Goal: Task Accomplishment & Management: Manage account settings

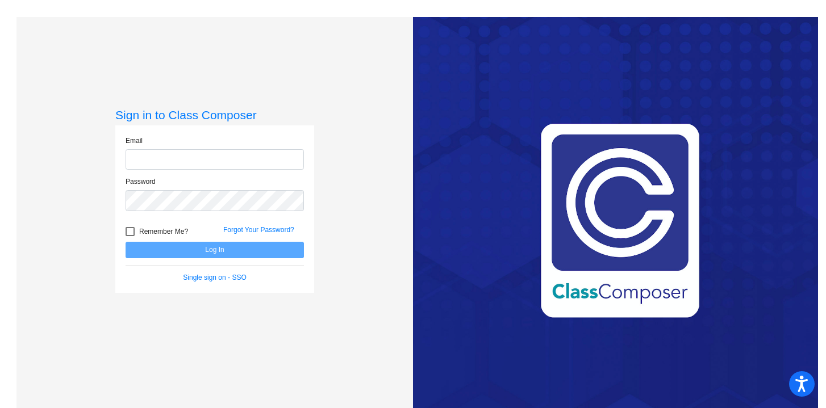
type input "[EMAIL_ADDRESS][DOMAIN_NAME]"
click at [251, 252] on button "Log In" at bounding box center [215, 250] width 178 height 16
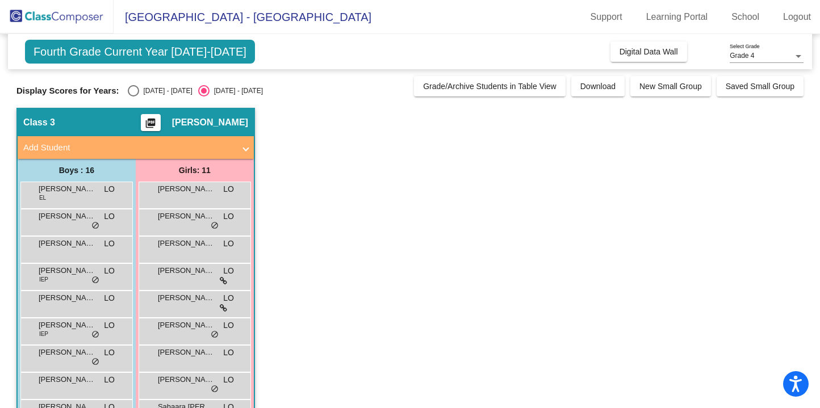
click at [135, 90] on div "Select an option" at bounding box center [133, 90] width 11 height 11
click at [133, 97] on input "[DATE] - [DATE]" at bounding box center [133, 97] width 1 height 1
radio input "true"
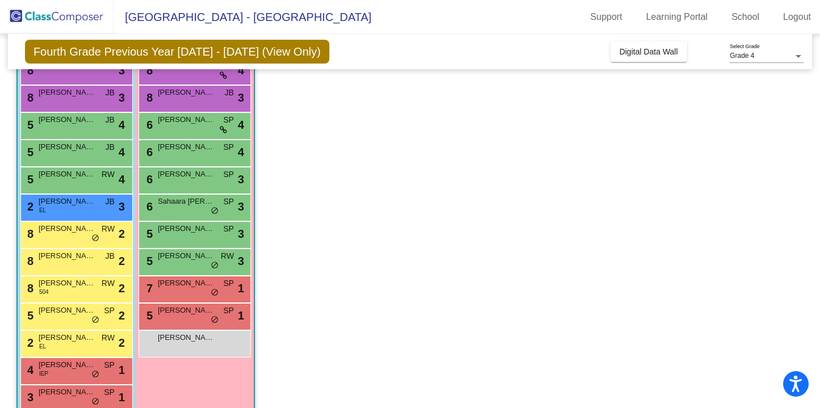
scroll to position [128, 0]
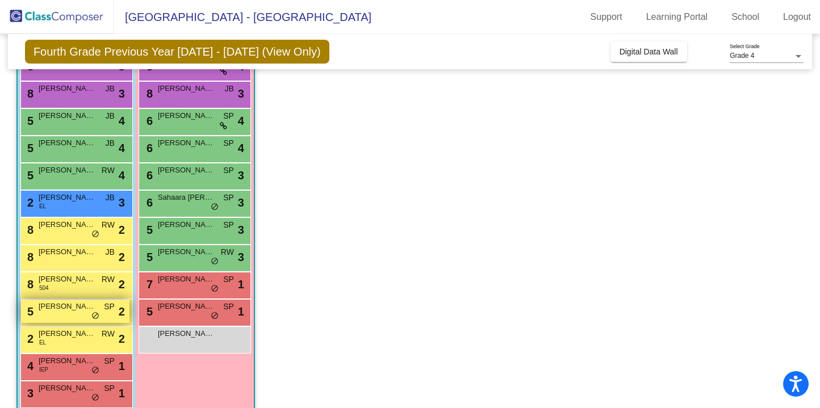
click at [49, 315] on div "5 [PERSON_NAME] SP lock do_not_disturb_alt 2" at bounding box center [75, 311] width 108 height 23
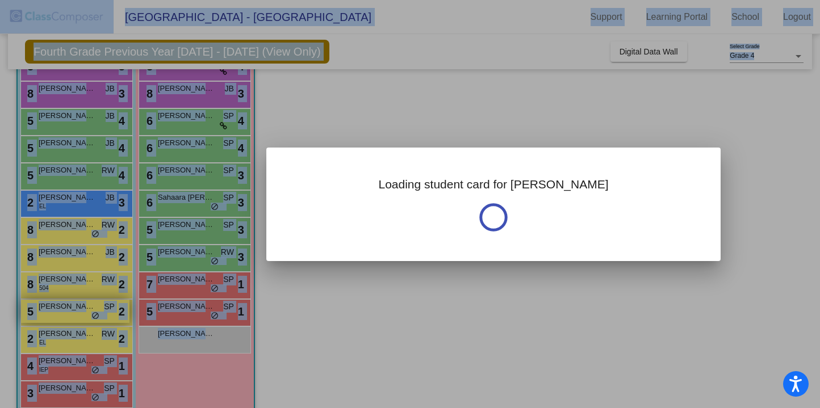
click at [49, 315] on div at bounding box center [410, 204] width 820 height 408
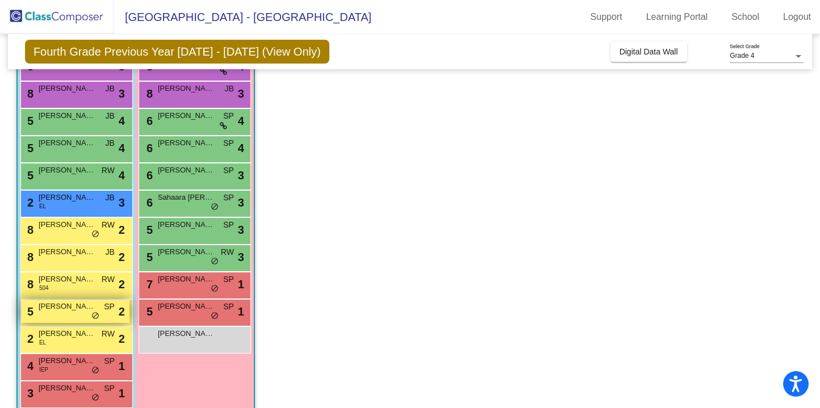
click at [49, 315] on div "5 [PERSON_NAME] SP lock do_not_disturb_alt 2" at bounding box center [75, 311] width 108 height 23
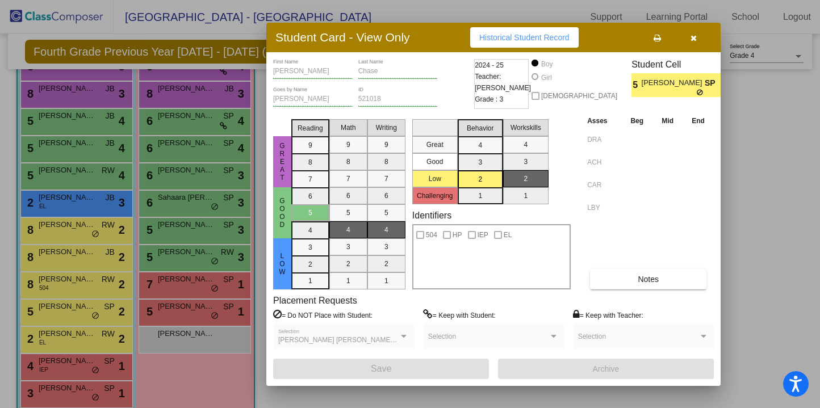
click at [699, 37] on button "button" at bounding box center [693, 37] width 36 height 20
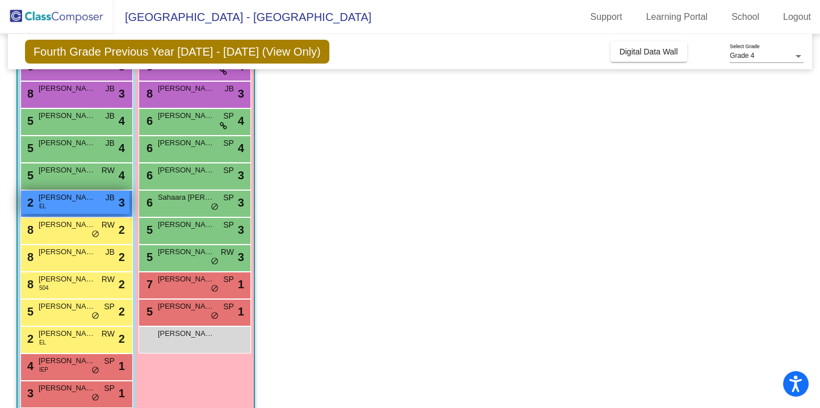
click at [95, 207] on div "2 [PERSON_NAME] EL JB lock do_not_disturb_alt 3" at bounding box center [75, 202] width 108 height 23
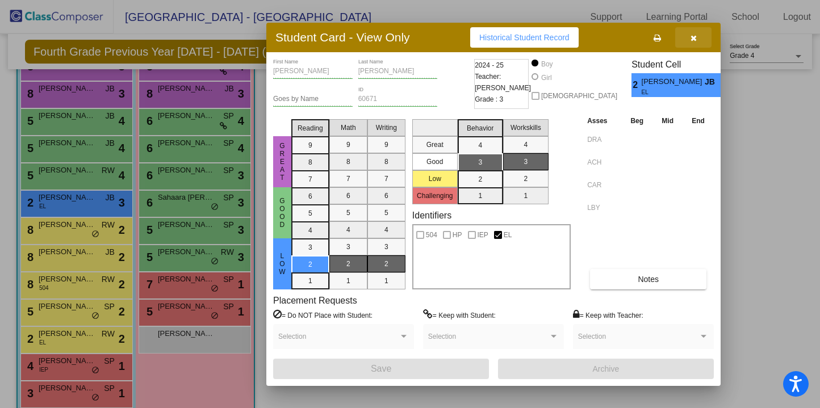
click at [693, 35] on icon "button" at bounding box center [694, 38] width 6 height 8
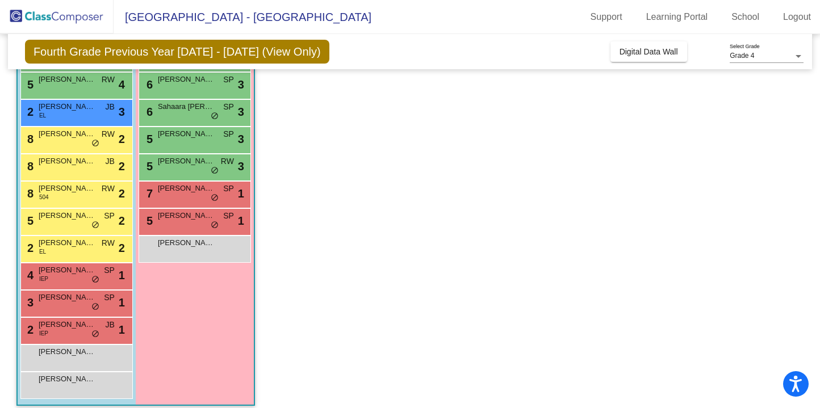
scroll to position [223, 0]
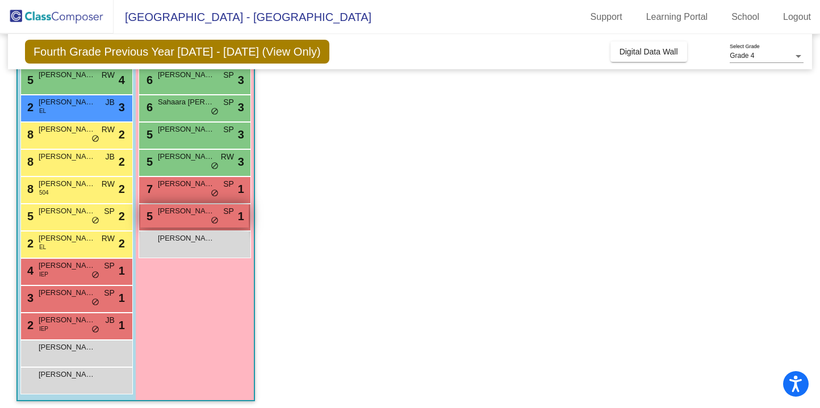
click at [188, 223] on div "5 [PERSON_NAME] SP lock do_not_disturb_alt 1" at bounding box center [194, 215] width 108 height 23
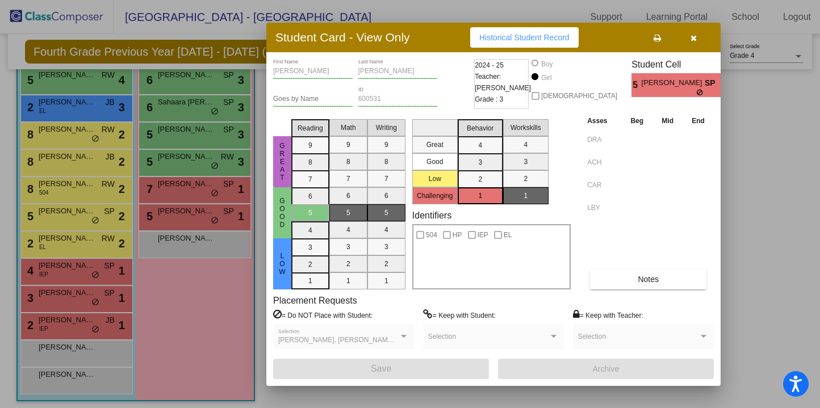
click at [695, 36] on icon "button" at bounding box center [694, 38] width 6 height 8
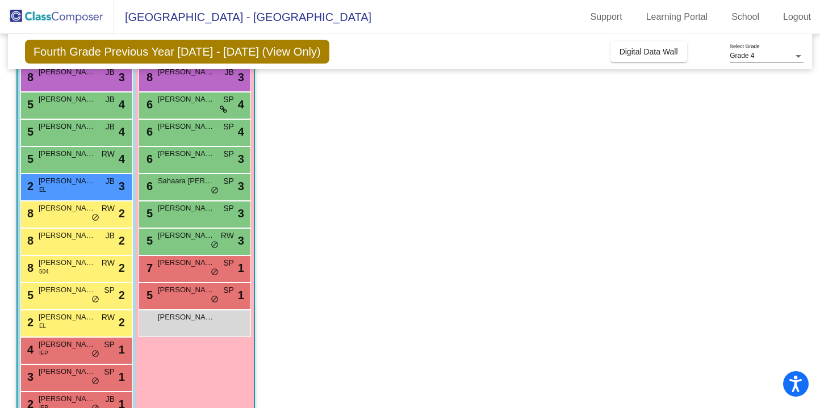
scroll to position [143, 0]
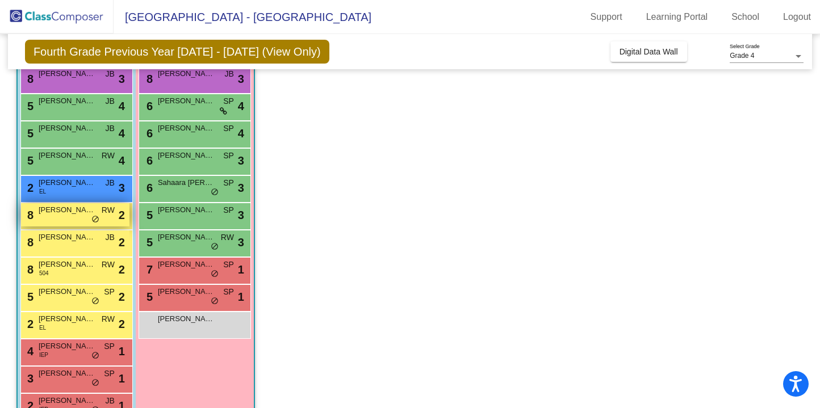
click at [105, 216] on span "RW" at bounding box center [108, 210] width 13 height 12
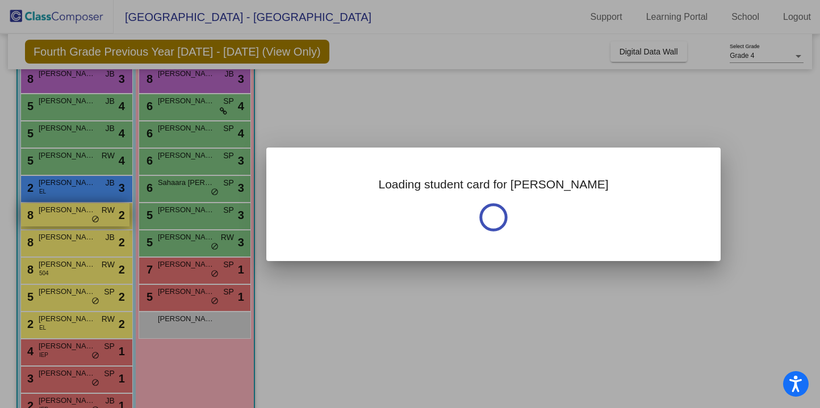
click at [105, 216] on div at bounding box center [410, 204] width 820 height 408
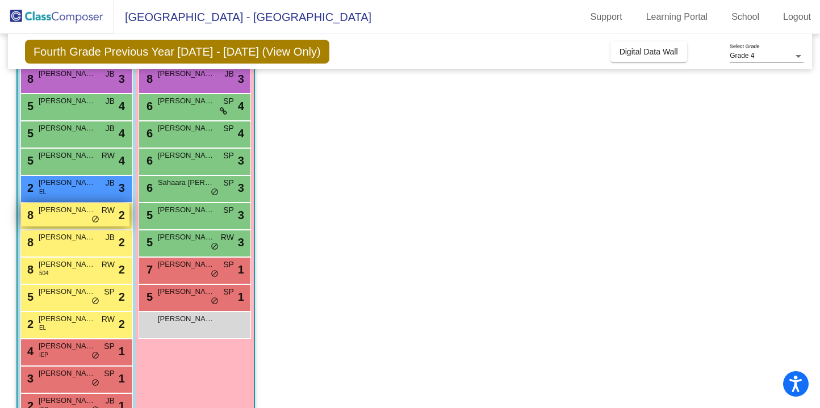
click at [105, 216] on span "RW" at bounding box center [108, 210] width 13 height 12
